Goal: Find contact information: Find contact information

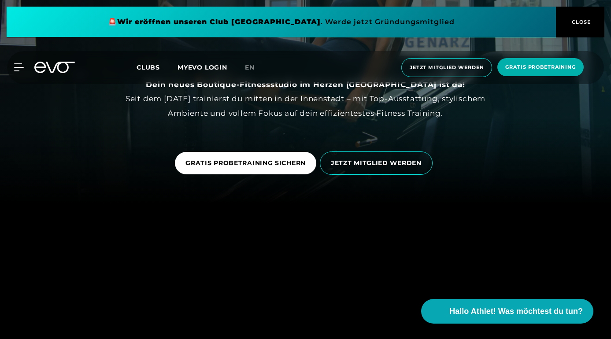
scroll to position [137, 0]
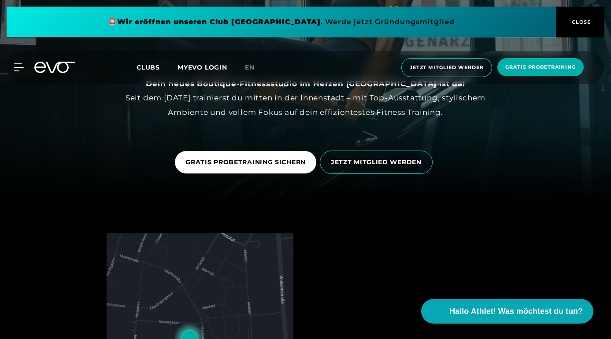
click at [576, 23] on span "CLOSE" at bounding box center [581, 22] width 22 height 8
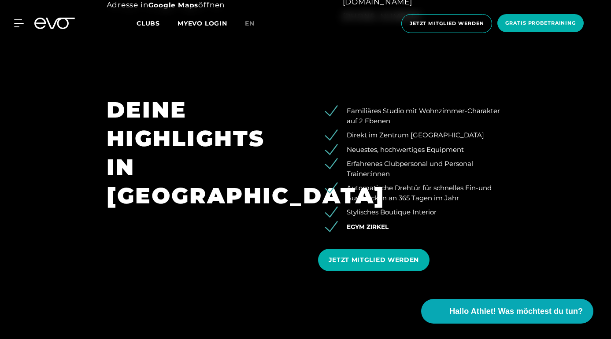
scroll to position [650, 0]
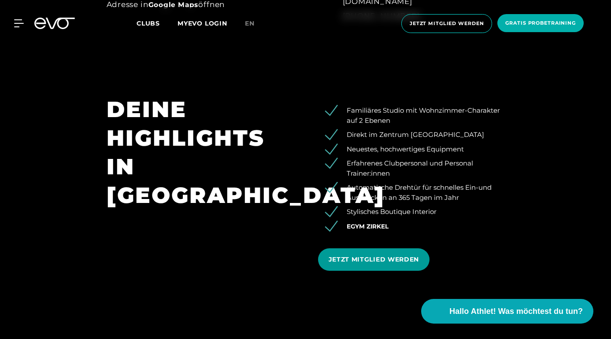
click at [384, 258] on span "JETZT MITGLIED WERDEN" at bounding box center [374, 259] width 91 height 9
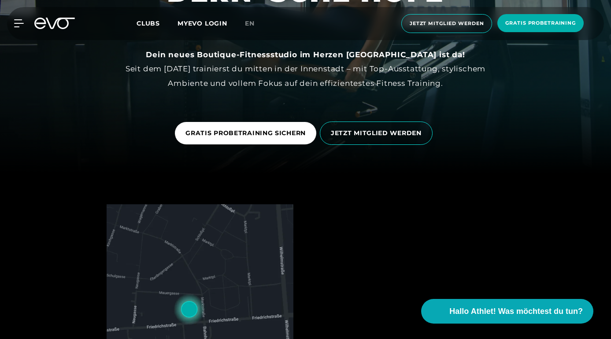
scroll to position [166, 0]
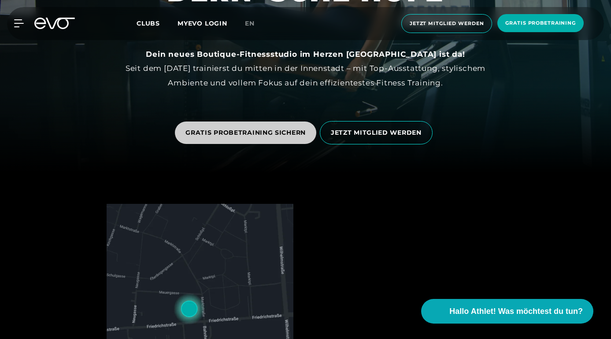
click at [285, 133] on span "GRATIS PROBETRAINING SICHERN" at bounding box center [245, 132] width 120 height 9
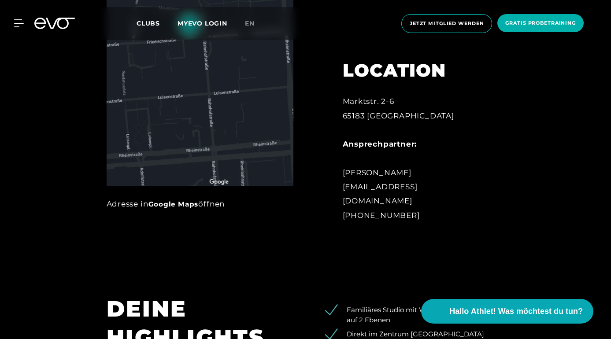
scroll to position [581, 0]
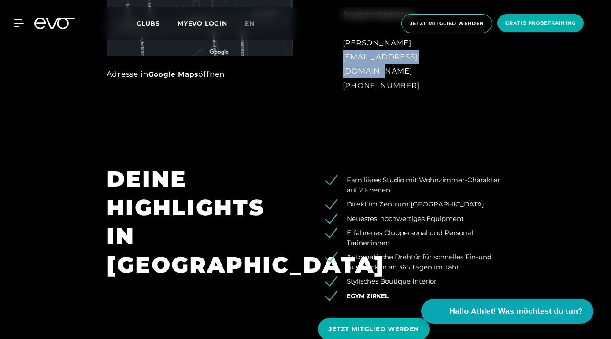
drag, startPoint x: 449, startPoint y: 71, endPoint x: 341, endPoint y: 74, distance: 107.9
click at [341, 74] on div "LOCATION Marktstr. 2-6 65183 Wiesbaden Ansprechpartner: Ersan Rastgeldi wiesbad…" at bounding box center [414, 5] width 169 height 195
copy div "[EMAIL_ADDRESS][DOMAIN_NAME]"
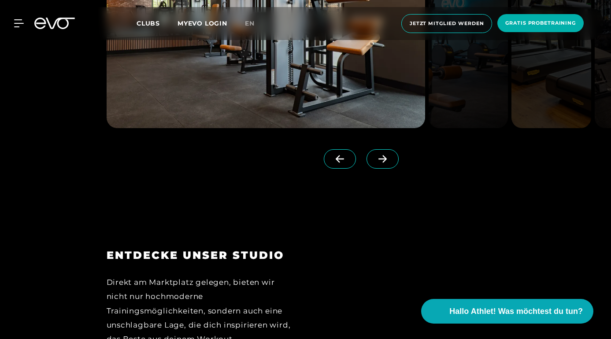
scroll to position [1103, 0]
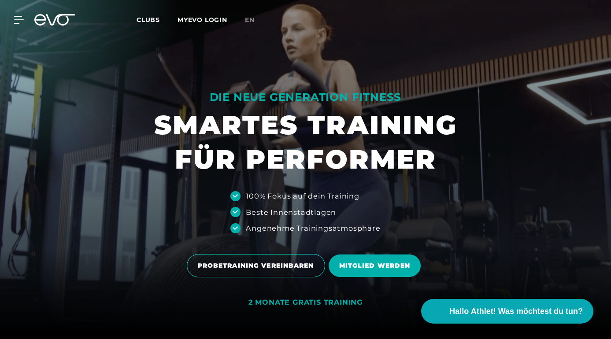
scroll to position [7, 0]
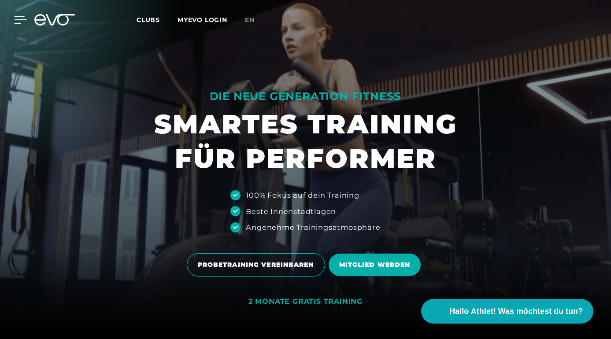
click at [14, 22] on div at bounding box center [13, 20] width 26 height 8
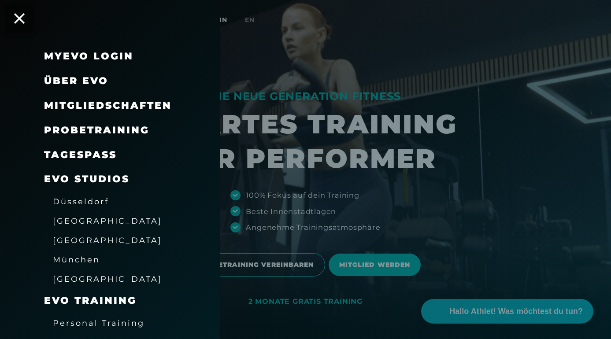
click at [85, 102] on span "Mitgliedschaften" at bounding box center [108, 106] width 128 height 12
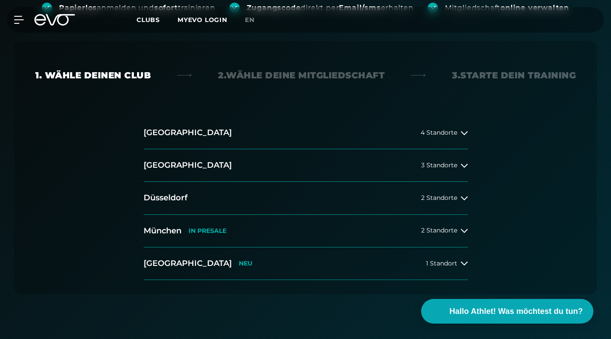
scroll to position [190, 0]
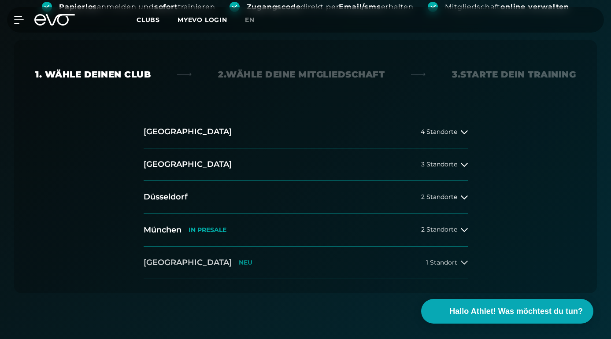
click at [164, 262] on h2 "[GEOGRAPHIC_DATA]" at bounding box center [188, 262] width 88 height 11
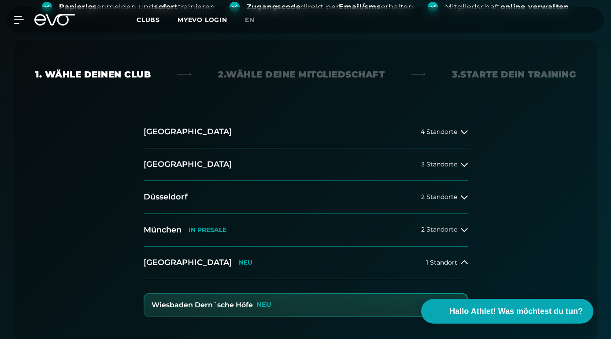
click at [177, 305] on h3 "Wiesbaden Dern´sche Höfe" at bounding box center [202, 305] width 101 height 8
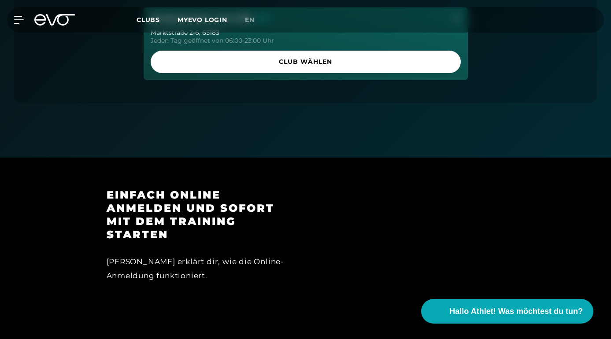
scroll to position [480, 0]
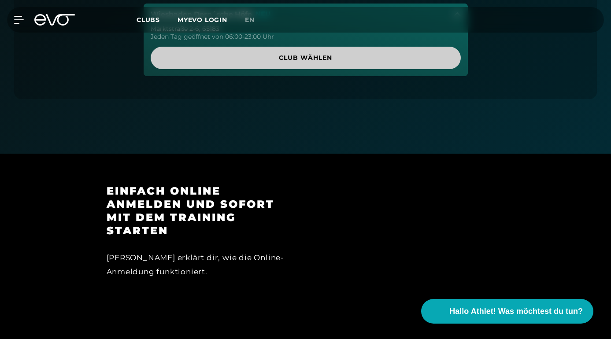
click at [226, 56] on span "Club wählen" at bounding box center [305, 57] width 289 height 9
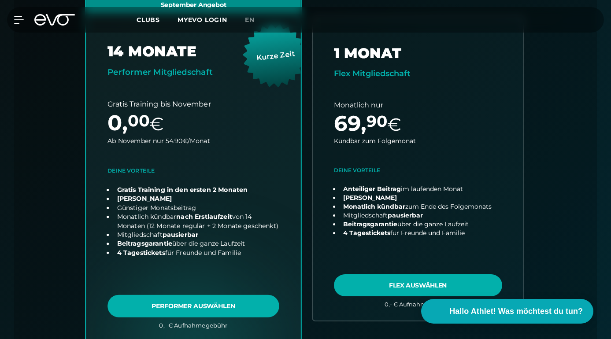
scroll to position [367, 0]
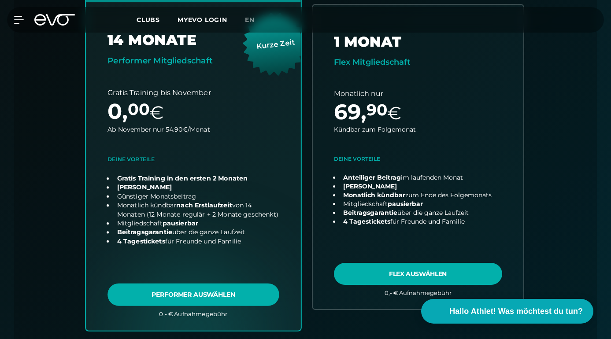
click at [137, 156] on link "choose plan" at bounding box center [193, 157] width 215 height 347
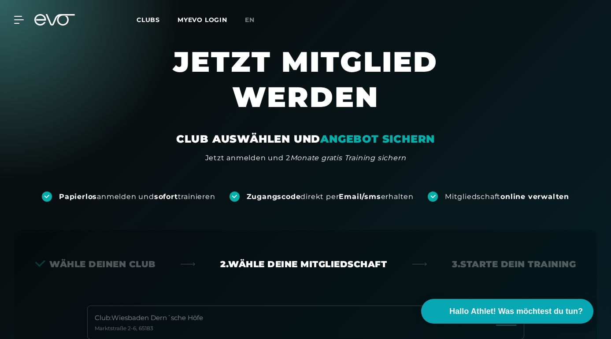
scroll to position [0, 0]
click at [478, 309] on span "Hallo Athlet! Was möchtest du tun?" at bounding box center [517, 311] width 140 height 12
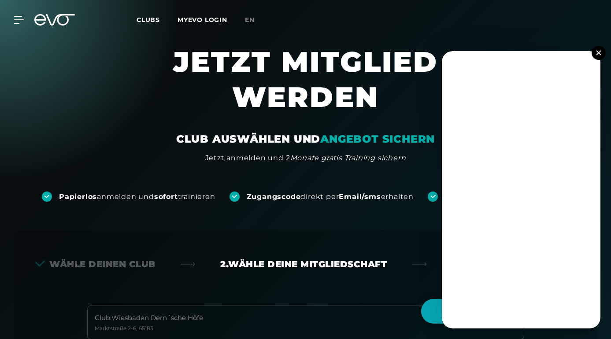
click at [598, 52] on img at bounding box center [598, 52] width 5 height 5
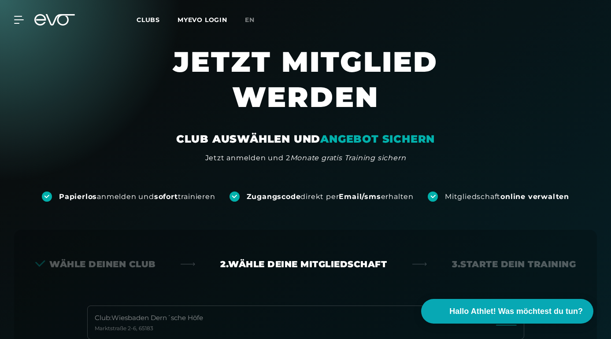
click at [25, 19] on div "MyEVO Login Über EVO Mitgliedschaften Probetraining TAGESPASS EVO Studios [GEOG…" at bounding box center [13, 20] width 31 height 8
click at [19, 18] on icon at bounding box center [20, 20] width 13 height 8
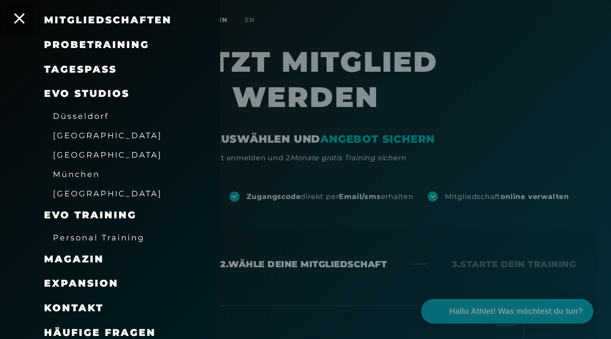
scroll to position [85, 0]
click at [93, 304] on span "Kontakt" at bounding box center [73, 309] width 59 height 12
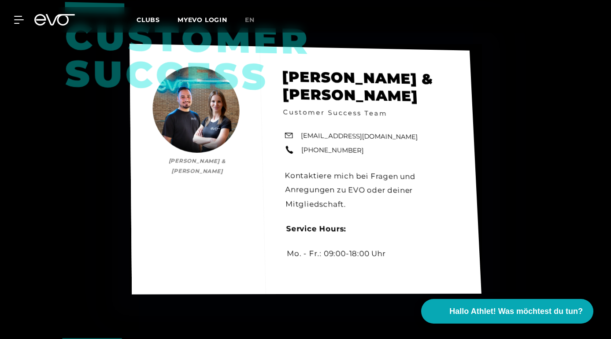
scroll to position [339, 0]
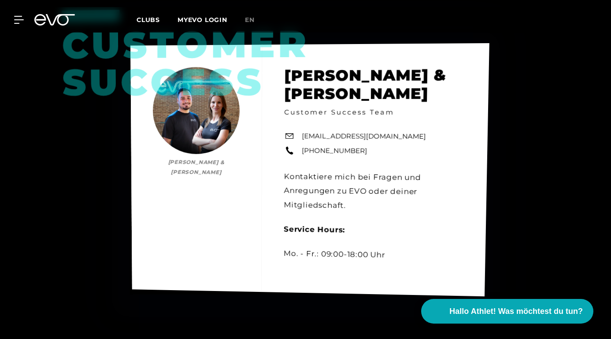
click at [357, 135] on link "[EMAIL_ADDRESS][DOMAIN_NAME]" at bounding box center [364, 136] width 124 height 11
